Goal: Information Seeking & Learning: Understand process/instructions

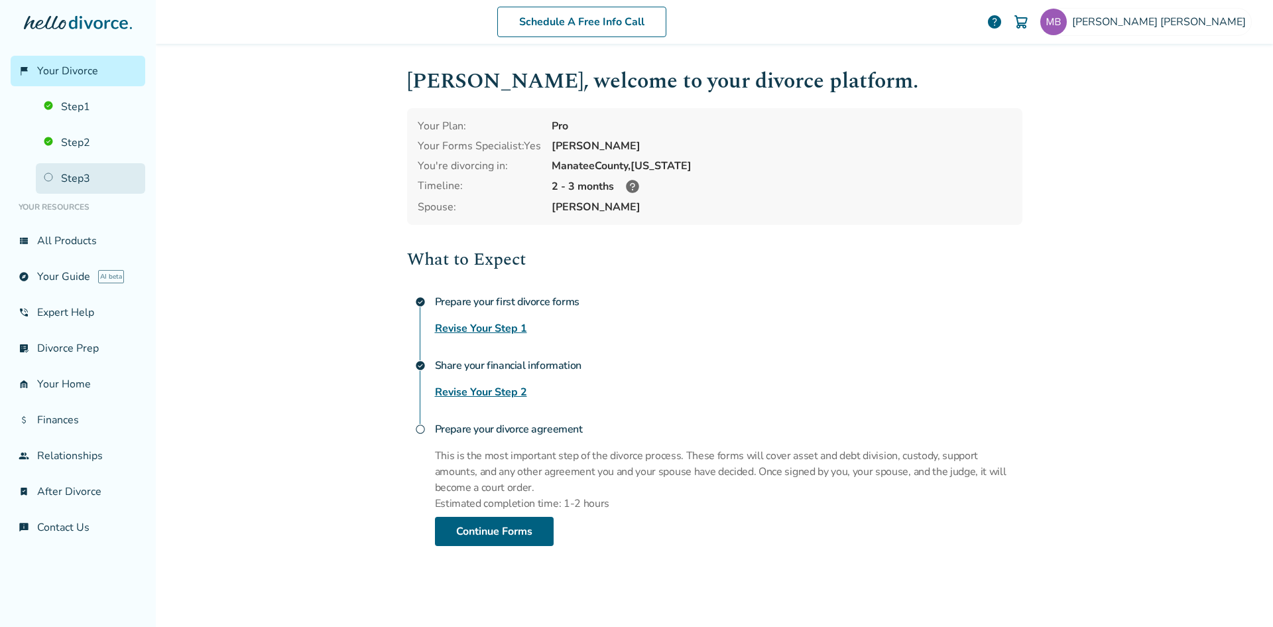
click at [76, 177] on link "Step 3" at bounding box center [90, 178] width 109 height 31
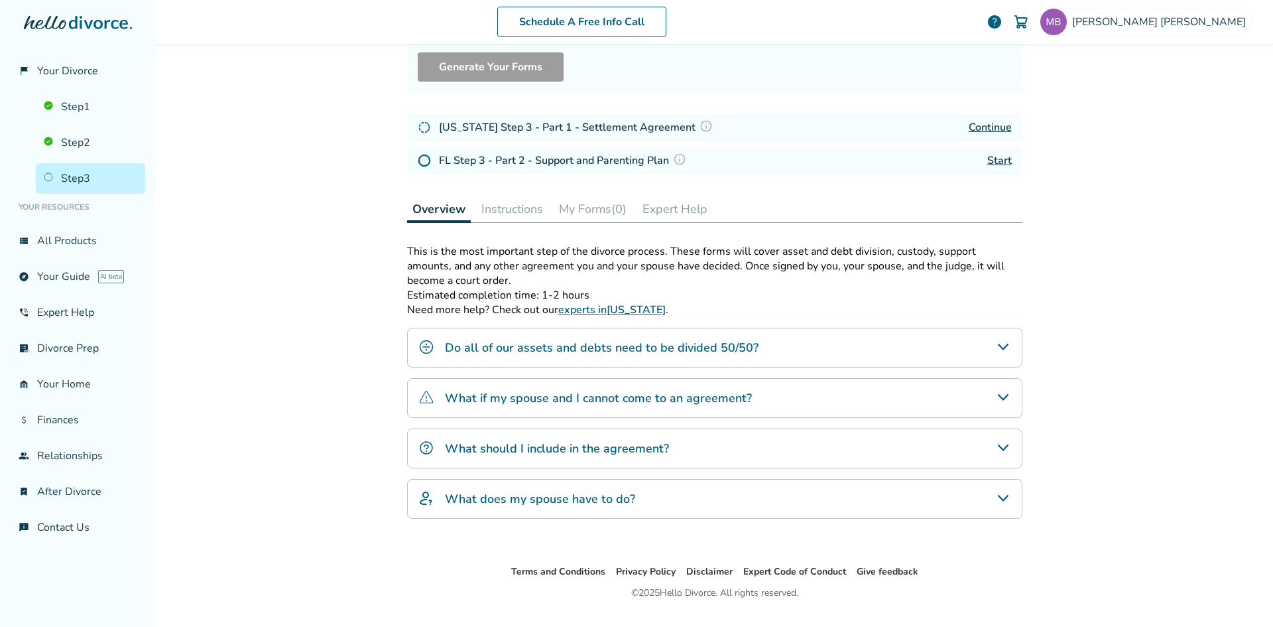
scroll to position [143, 0]
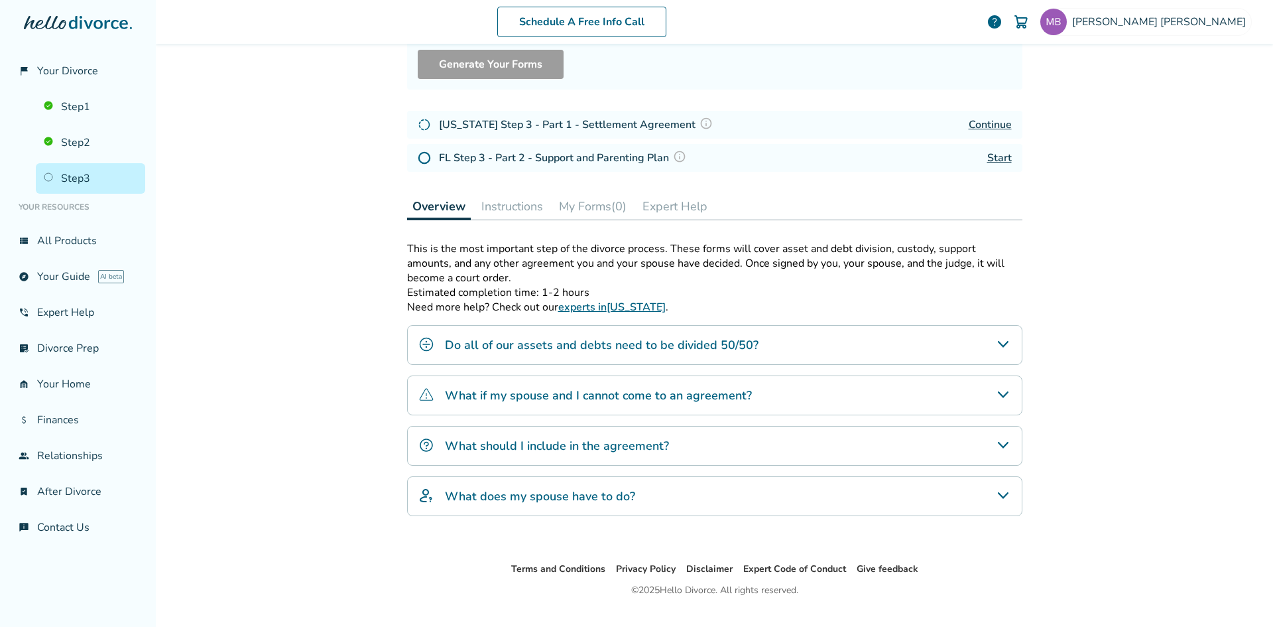
click at [997, 343] on icon "Do all of our assets and debts need to be divided 50/50?" at bounding box center [1003, 344] width 16 height 16
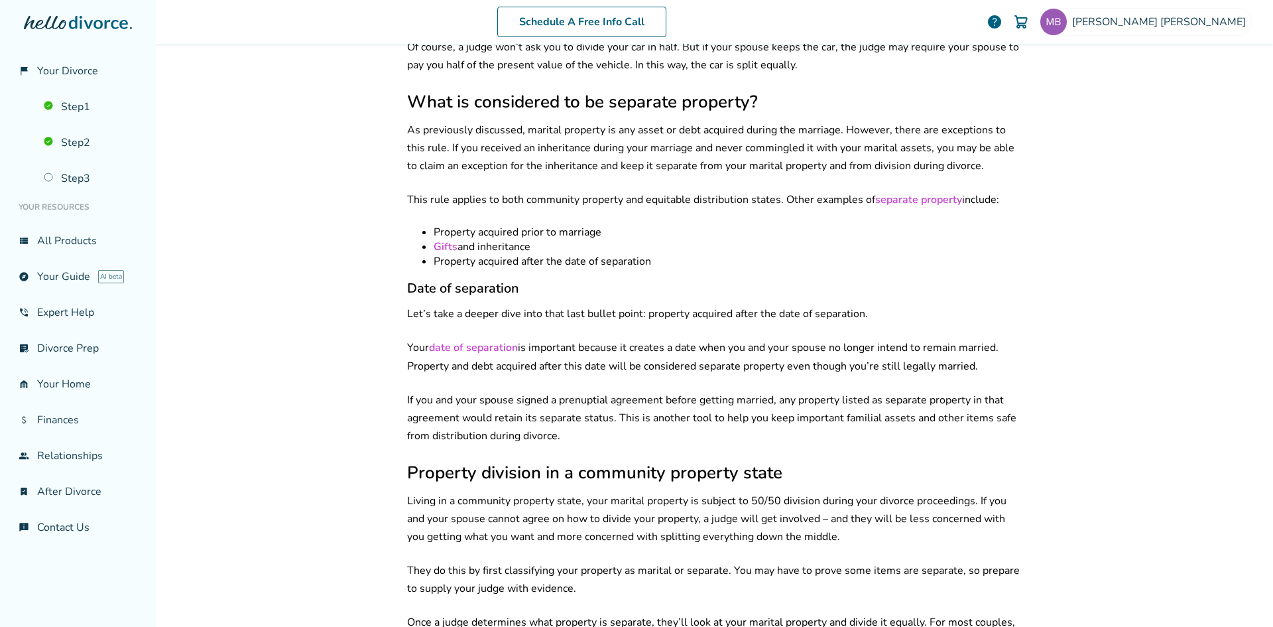
scroll to position [1194, 0]
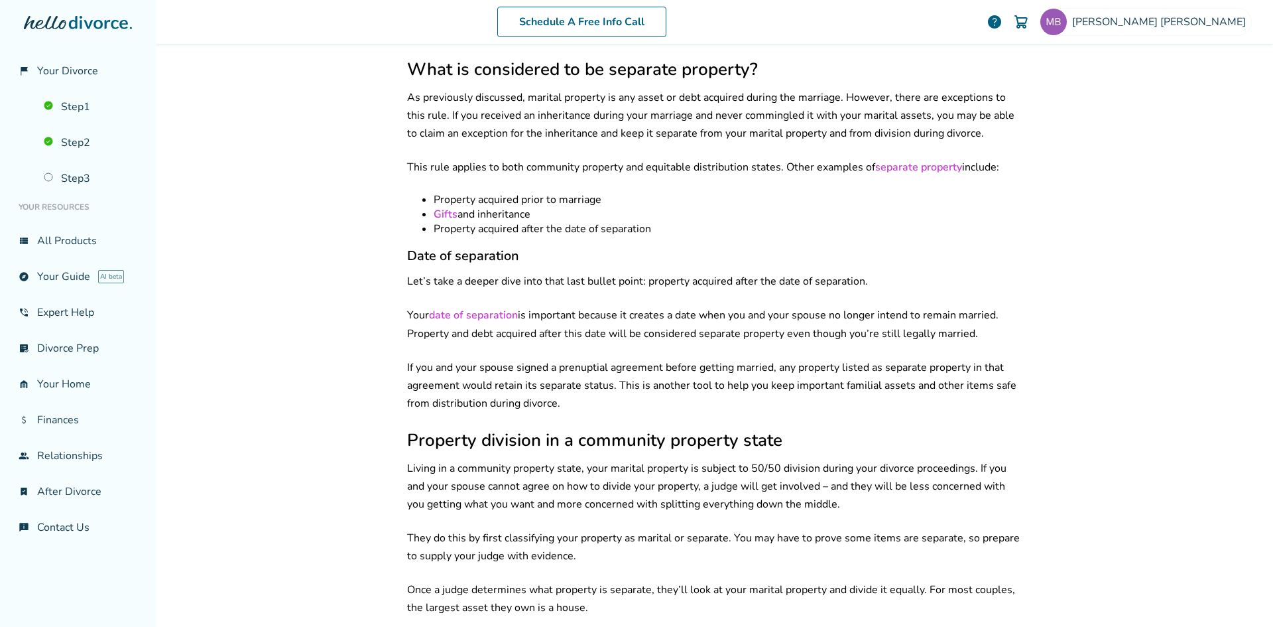
click at [475, 308] on link "date of separation" at bounding box center [473, 315] width 89 height 15
click at [480, 308] on link "date of separation" at bounding box center [473, 315] width 89 height 15
click at [86, 174] on link "Step 3" at bounding box center [90, 178] width 109 height 31
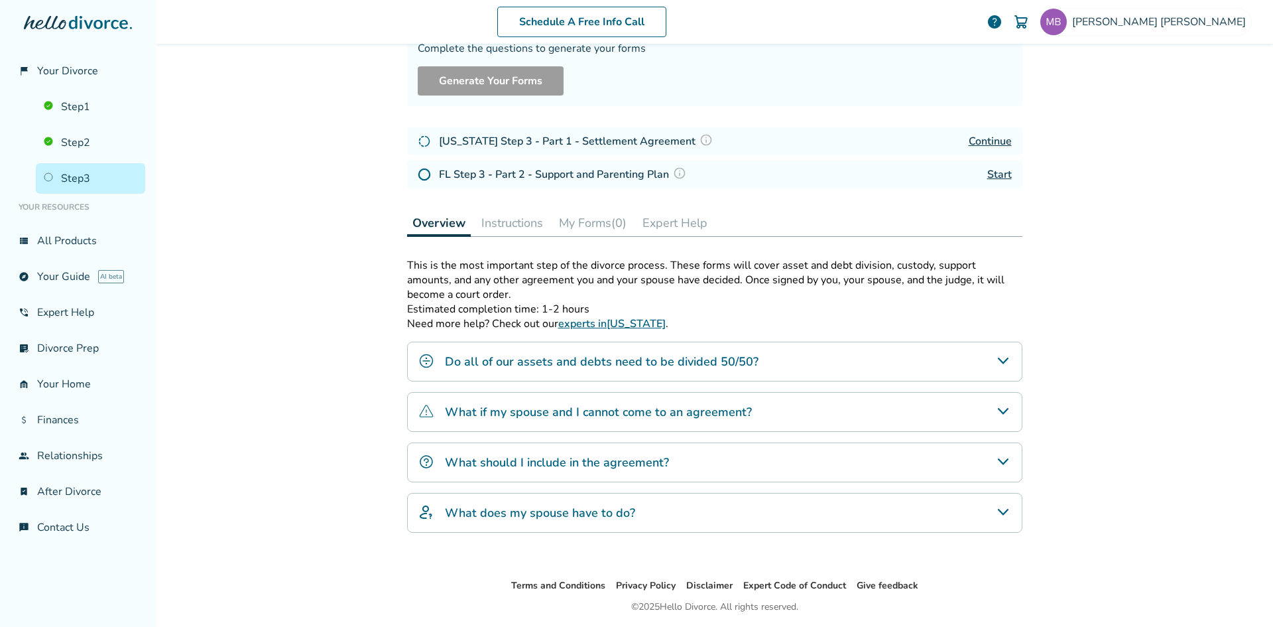
scroll to position [137, 0]
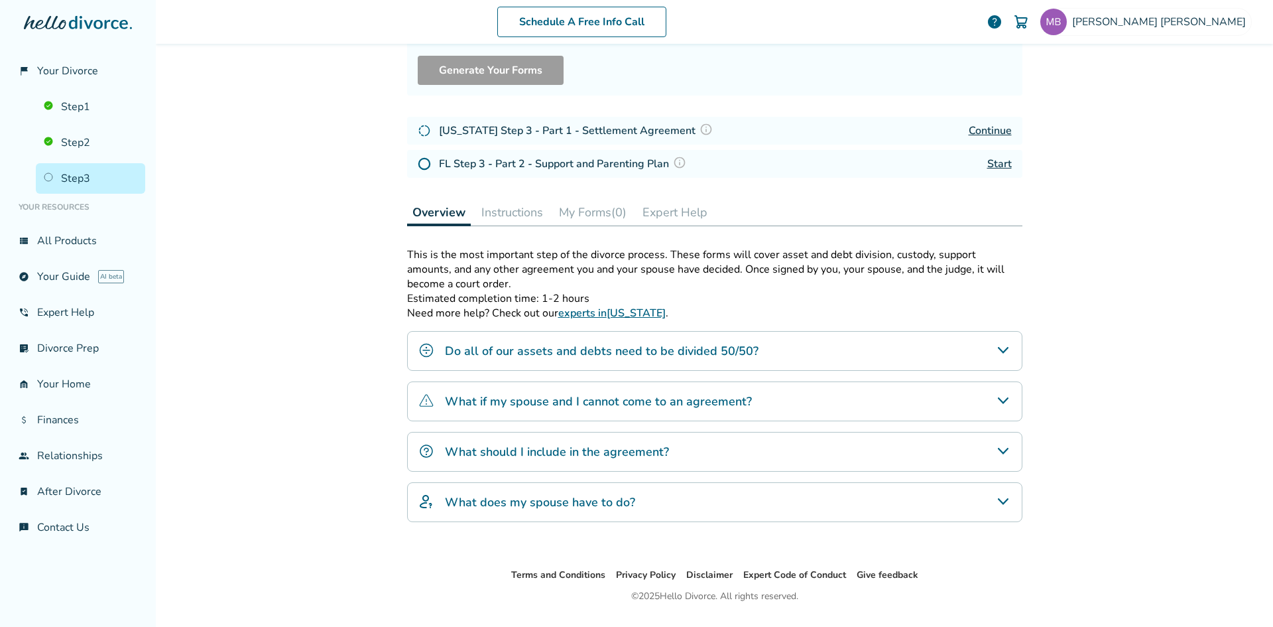
click at [999, 399] on icon "What if my spouse and I cannot come to an agreement?" at bounding box center [1003, 401] width 16 height 16
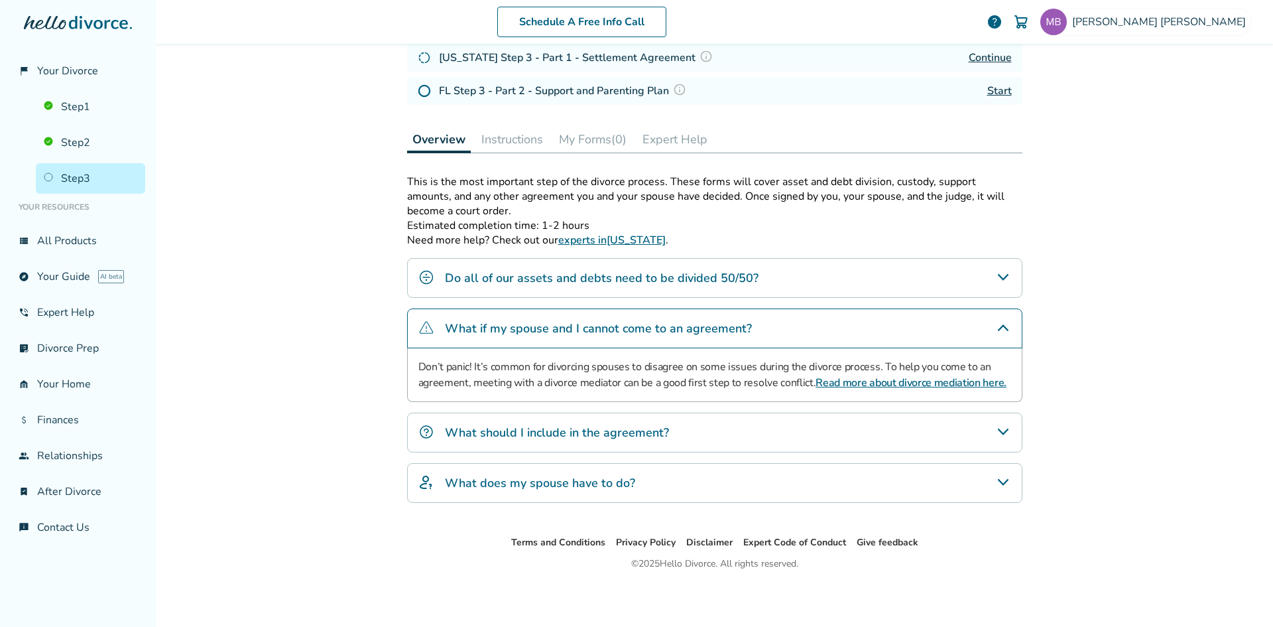
scroll to position [210, 0]
click at [1003, 429] on icon "What should I include in the agreement?" at bounding box center [1003, 431] width 16 height 16
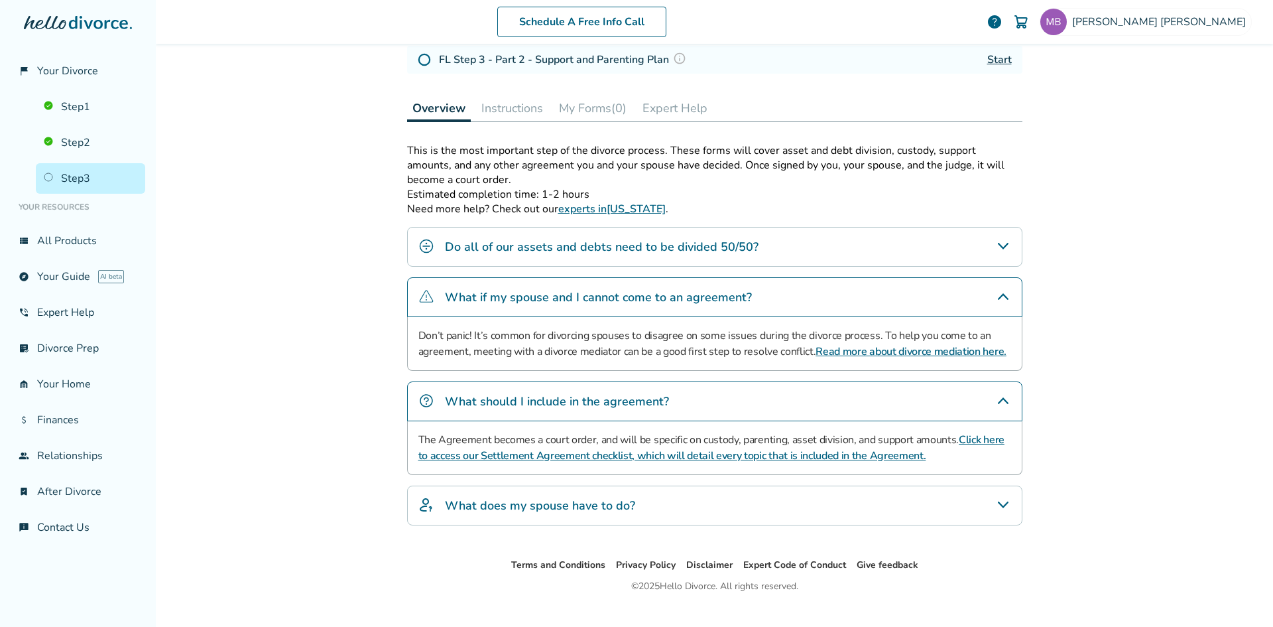
scroll to position [264, 0]
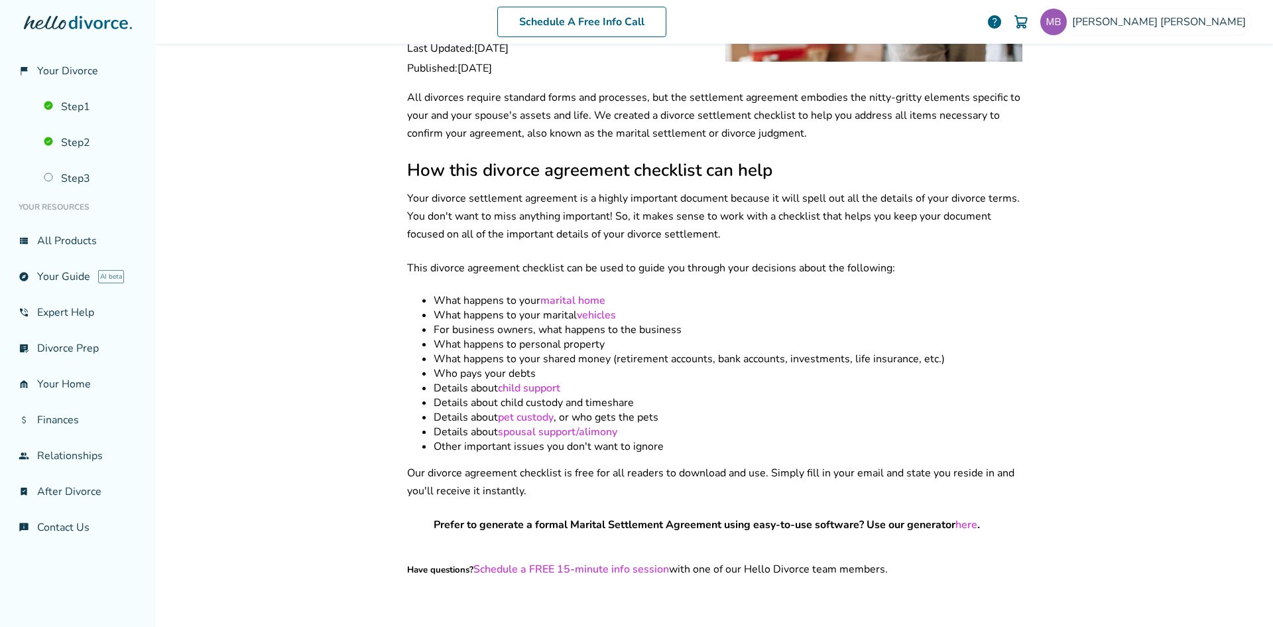
scroll to position [192, 0]
